Goal: Information Seeking & Learning: Learn about a topic

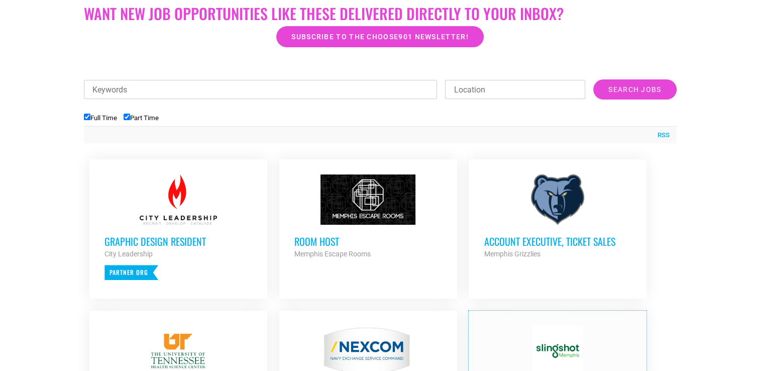
scroll to position [251, 0]
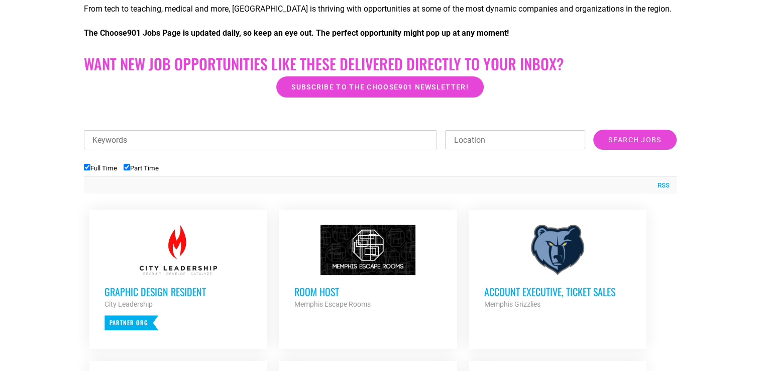
click at [556, 246] on div at bounding box center [558, 250] width 148 height 50
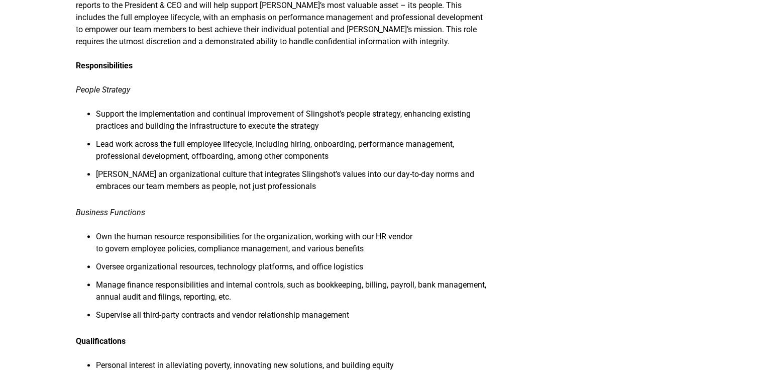
scroll to position [452, 0]
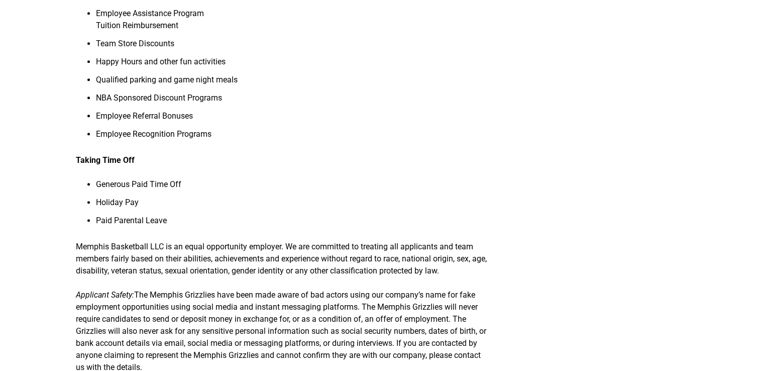
scroll to position [1156, 0]
